Goal: Navigation & Orientation: Find specific page/section

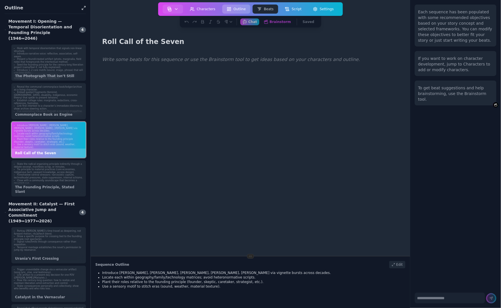
click at [236, 7] on button "Outline" at bounding box center [236, 9] width 28 height 9
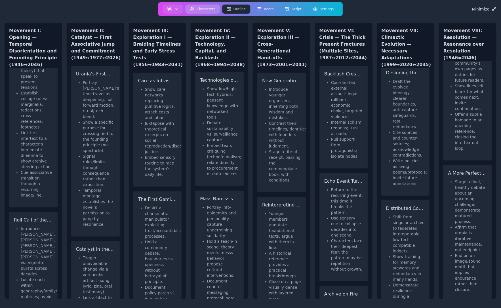
click at [207, 7] on button "Characters" at bounding box center [202, 9] width 35 height 9
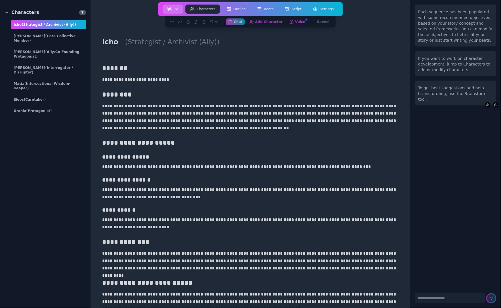
click at [178, 9] on icon "button" at bounding box center [176, 9] width 5 height 5
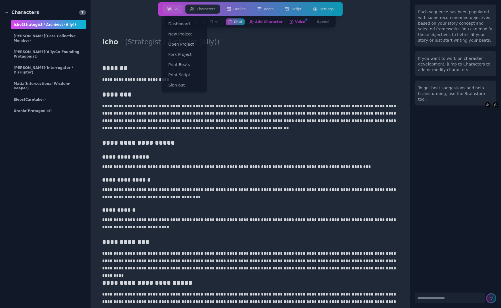
click at [243, 47] on div "Icho (Strategist / Archivist (Ally))" at bounding box center [250, 41] width 301 height 11
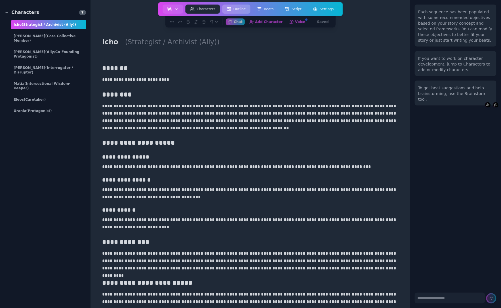
click at [241, 7] on button "Outline" at bounding box center [236, 9] width 28 height 9
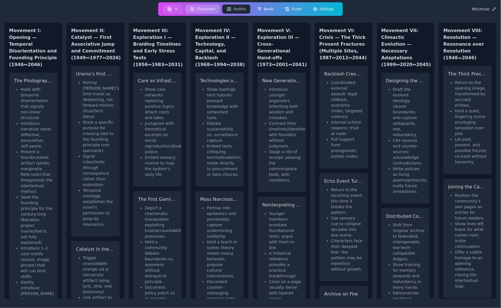
click at [209, 8] on button "Characters" at bounding box center [202, 9] width 35 height 9
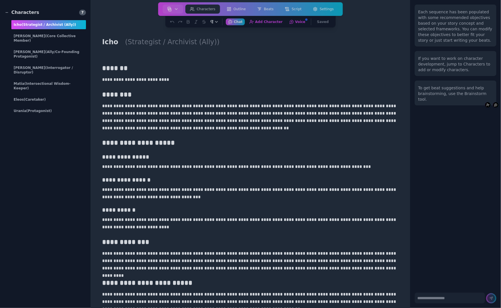
click at [218, 22] on icon "button" at bounding box center [216, 21] width 2 height 1
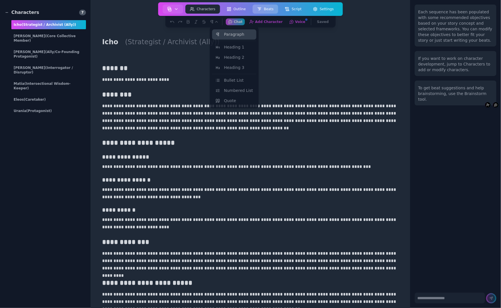
click at [275, 9] on button "Beats" at bounding box center [265, 9] width 26 height 9
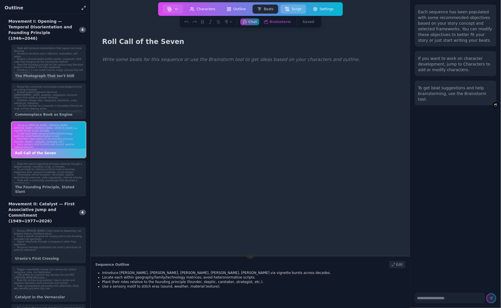
click at [295, 9] on button "Script" at bounding box center [293, 9] width 26 height 9
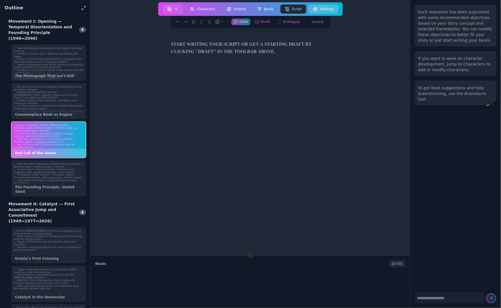
click at [328, 12] on button "Settings" at bounding box center [323, 9] width 30 height 9
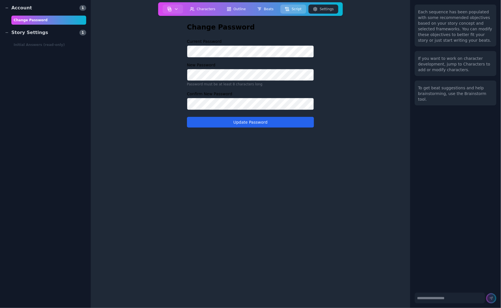
click at [296, 6] on button "Script" at bounding box center [293, 9] width 26 height 9
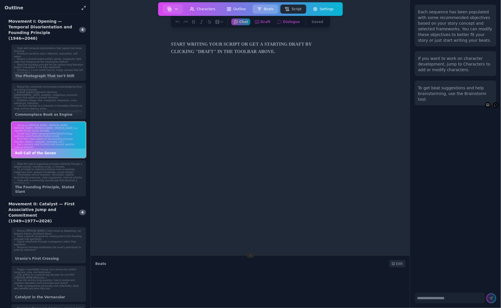
click at [267, 8] on button "Beats" at bounding box center [265, 9] width 26 height 9
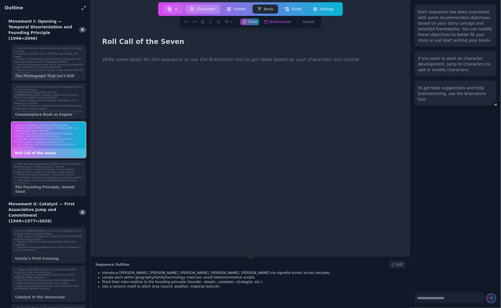
click at [205, 7] on button "Characters" at bounding box center [202, 9] width 35 height 9
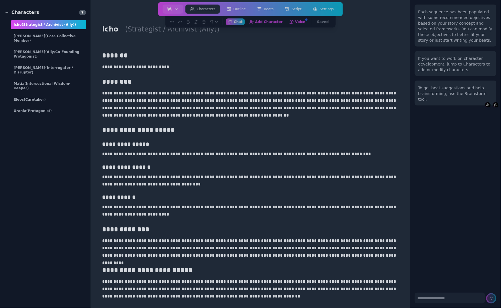
scroll to position [18, 0]
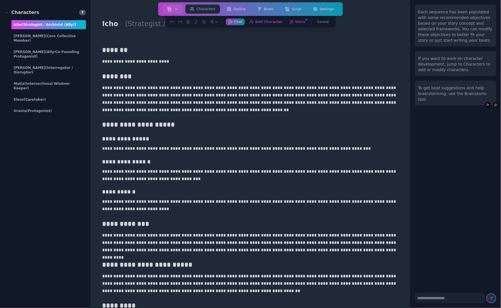
click at [27, 12] on div "Characters" at bounding box center [22, 12] width 35 height 7
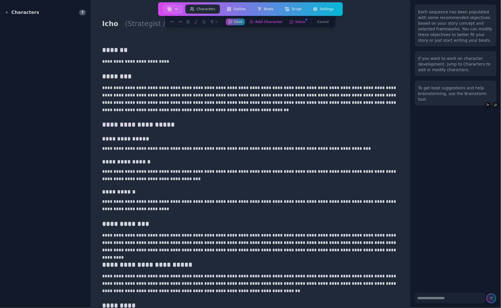
click at [204, 7] on button "Characters" at bounding box center [202, 9] width 35 height 9
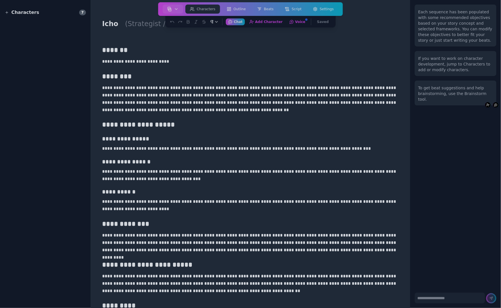
click at [219, 20] on icon "button" at bounding box center [216, 22] width 5 height 5
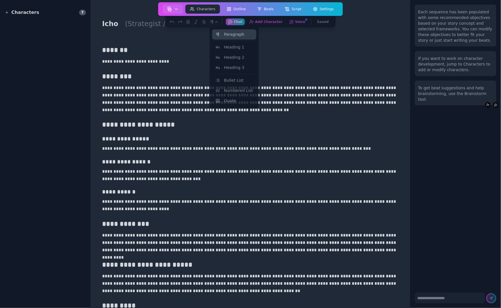
click at [208, 6] on button "Characters" at bounding box center [202, 9] width 35 height 9
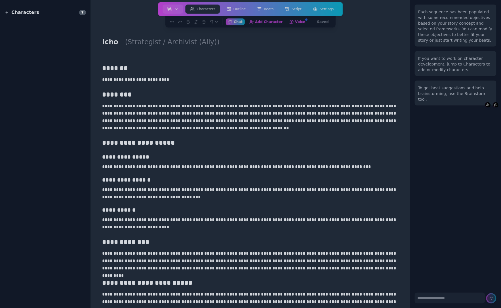
scroll to position [0, 0]
click at [83, 13] on span "7" at bounding box center [82, 13] width 7 height 6
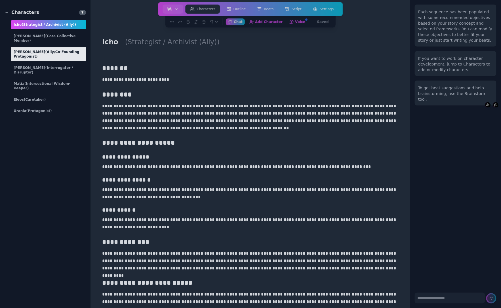
click at [65, 50] on span "(Ally/Co-Founding Protagonist)" at bounding box center [47, 54] width 66 height 9
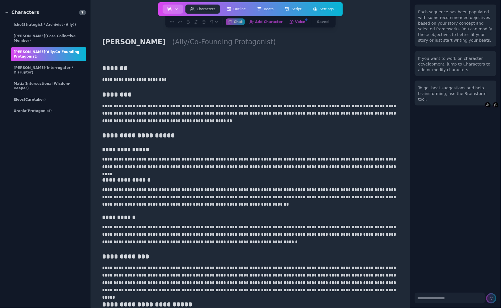
click at [176, 7] on icon "button" at bounding box center [176, 9] width 5 height 5
